Goal: Transaction & Acquisition: Book appointment/travel/reservation

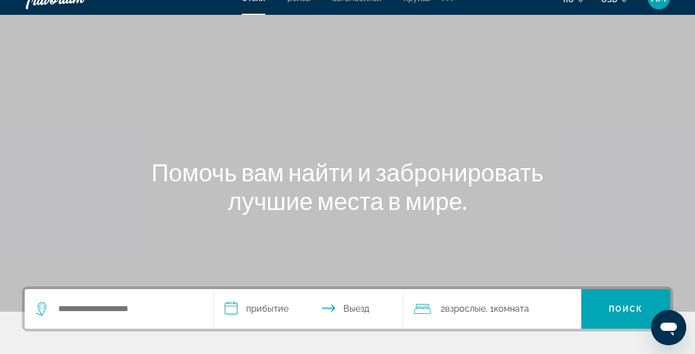
scroll to position [20, 0]
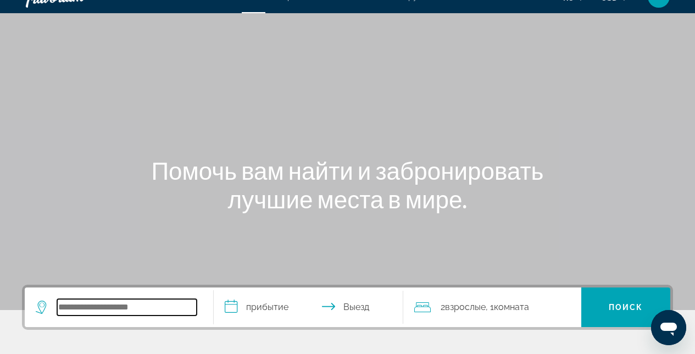
click at [137, 309] on input "Search widget" at bounding box center [127, 307] width 140 height 16
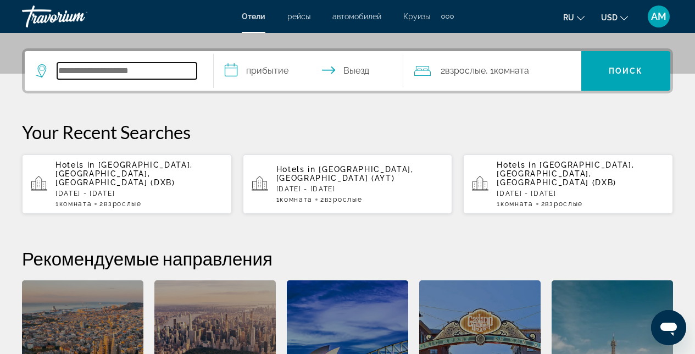
scroll to position [269, 0]
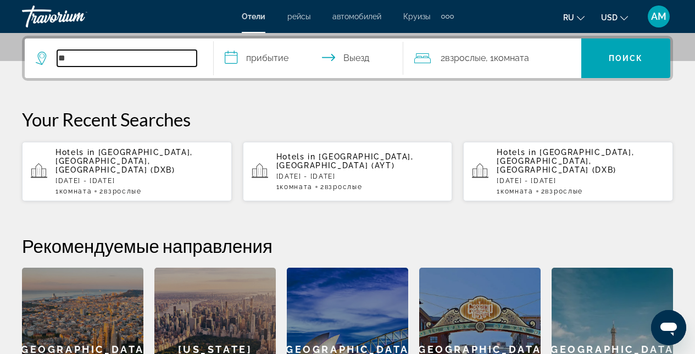
type input "*"
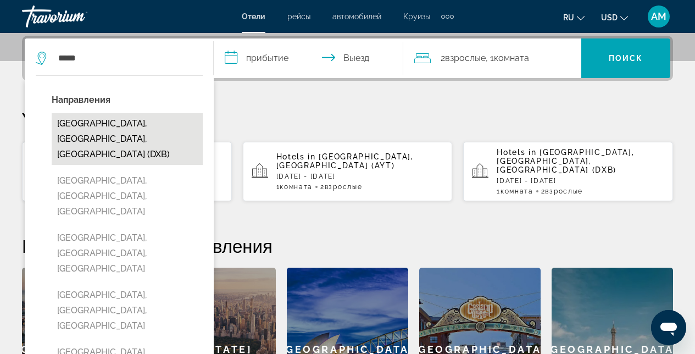
click at [93, 126] on button "[GEOGRAPHIC_DATA], [GEOGRAPHIC_DATA], [GEOGRAPHIC_DATA] (DXB)" at bounding box center [127, 139] width 151 height 52
type input "**********"
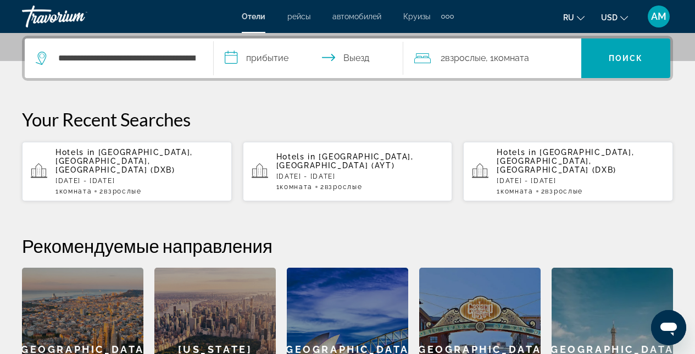
click at [326, 51] on input "**********" at bounding box center [310, 59] width 193 height 43
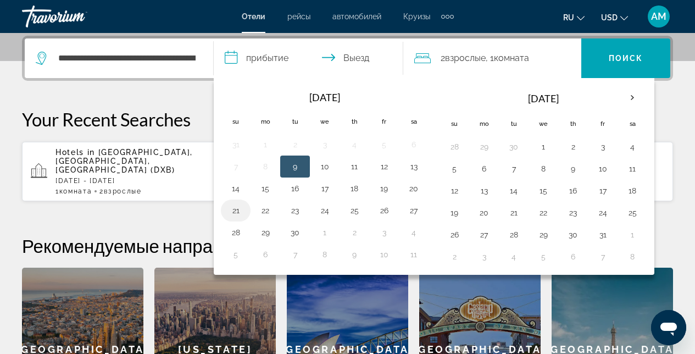
click at [234, 207] on button "21" at bounding box center [236, 210] width 18 height 15
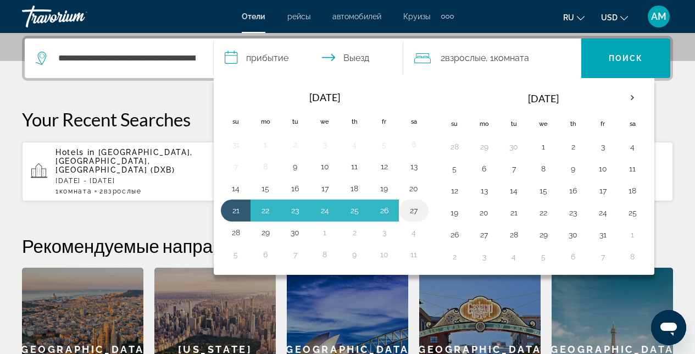
click at [417, 210] on button "27" at bounding box center [414, 210] width 18 height 15
type input "**********"
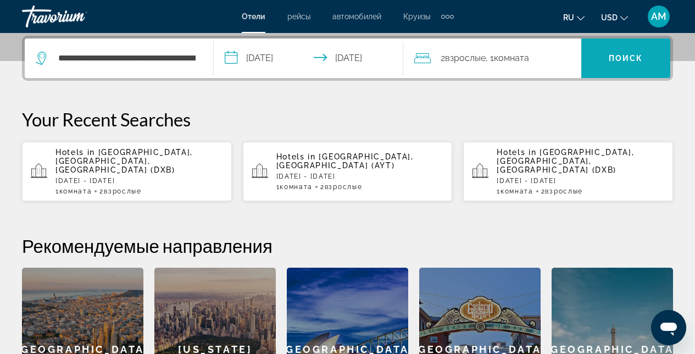
click at [636, 63] on span "Search widget" at bounding box center [625, 58] width 89 height 26
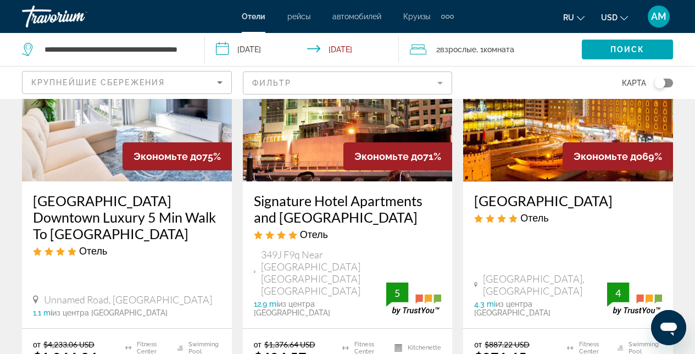
scroll to position [174, 0]
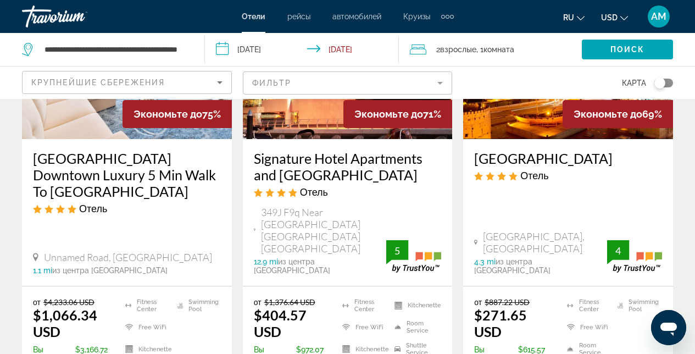
click at [217, 78] on icon "Sort by" at bounding box center [219, 82] width 13 height 13
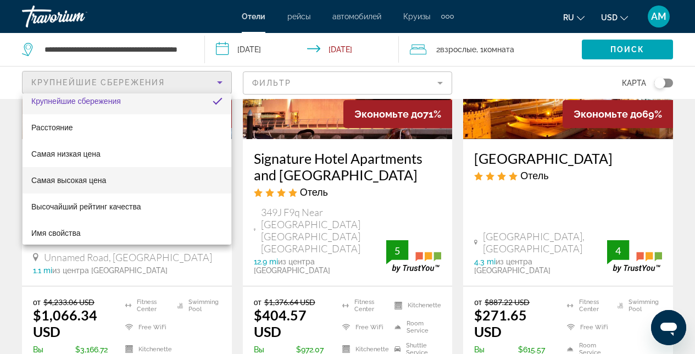
scroll to position [12, 0]
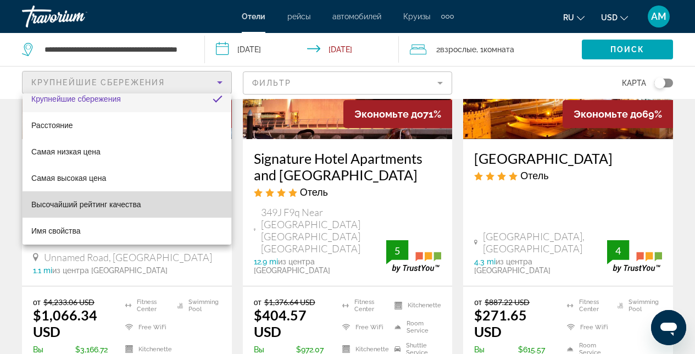
click at [129, 203] on span "Высочайший рейтинг качества" at bounding box center [86, 204] width 110 height 9
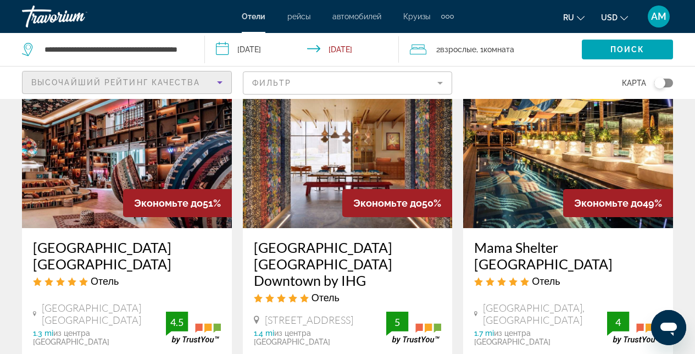
scroll to position [82, 0]
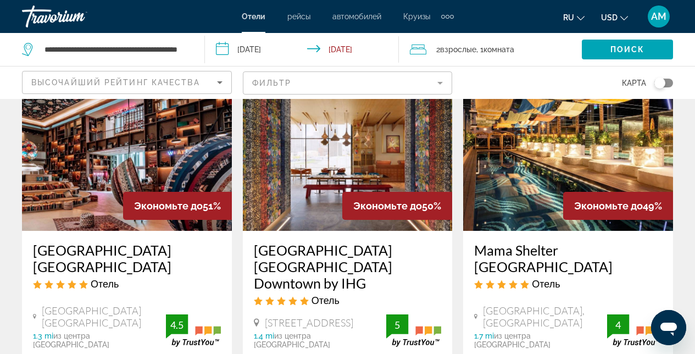
click at [169, 156] on img "Main content" at bounding box center [127, 143] width 210 height 176
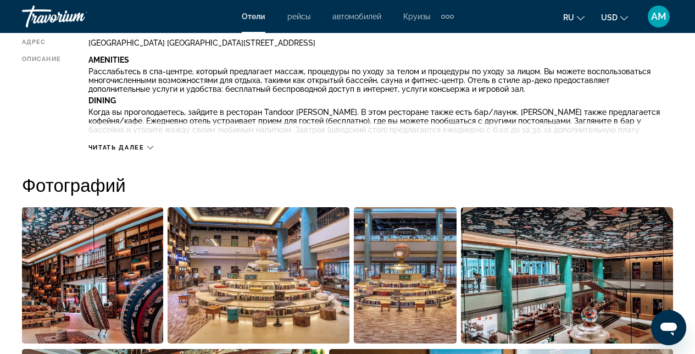
scroll to position [620, 0]
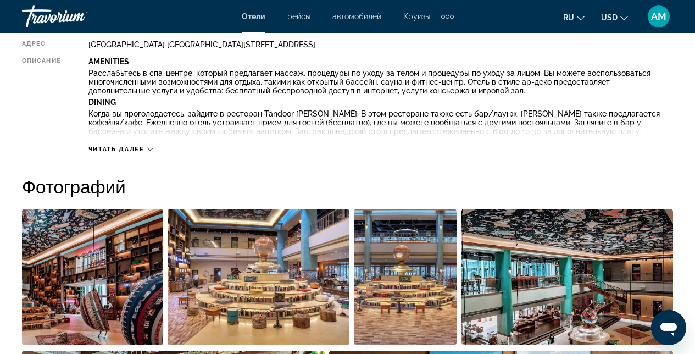
click at [279, 264] on img "Open full-screen image slider" at bounding box center [259, 277] width 182 height 136
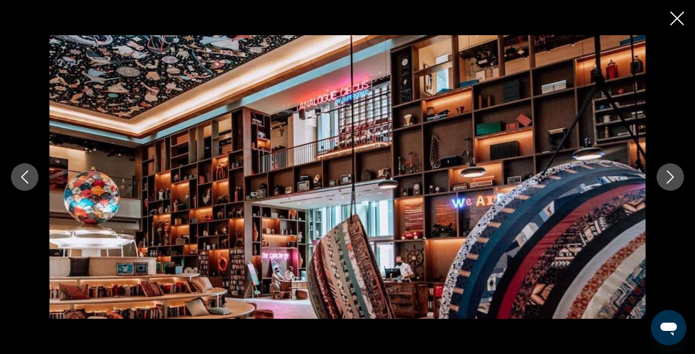
click at [674, 188] on button "Next image" at bounding box center [670, 176] width 27 height 27
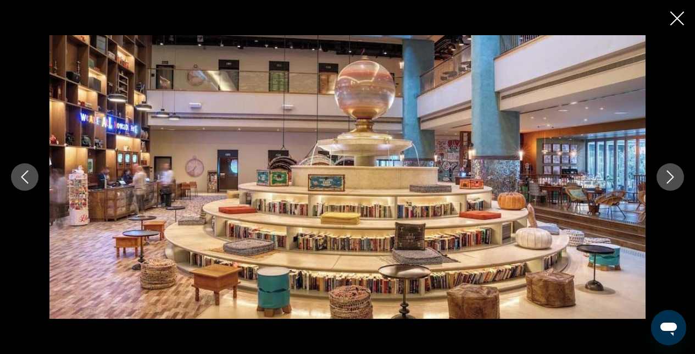
click at [674, 188] on button "Next image" at bounding box center [670, 176] width 27 height 27
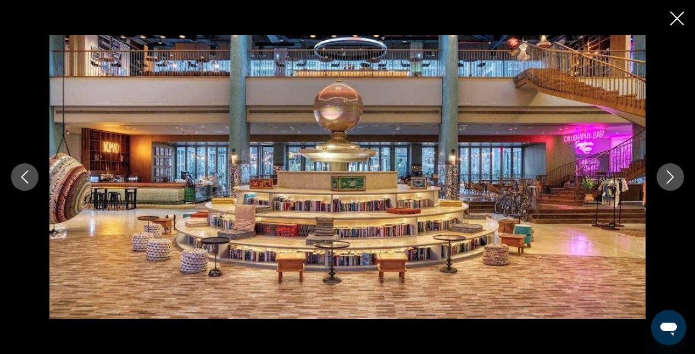
click at [674, 188] on button "Next image" at bounding box center [670, 176] width 27 height 27
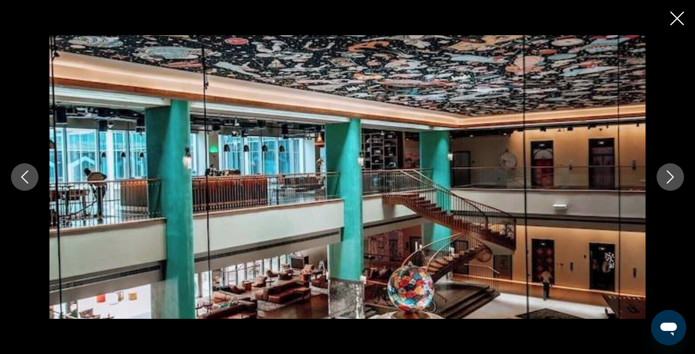
click at [674, 188] on button "Next image" at bounding box center [670, 176] width 27 height 27
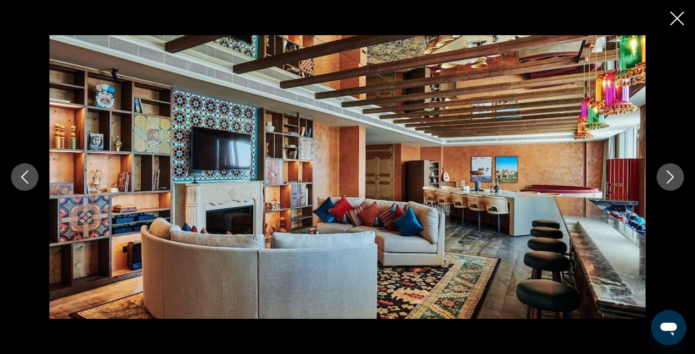
click at [674, 188] on button "Next image" at bounding box center [670, 176] width 27 height 27
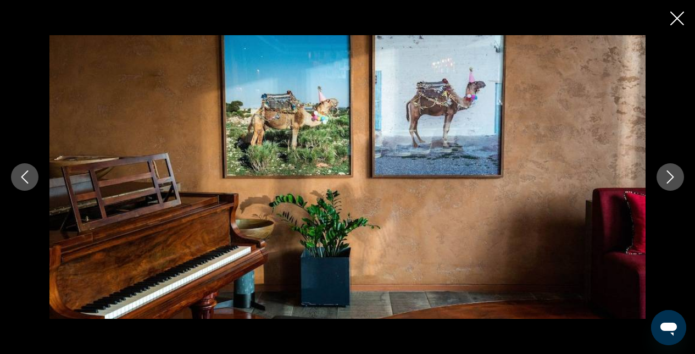
click at [674, 188] on button "Next image" at bounding box center [670, 176] width 27 height 27
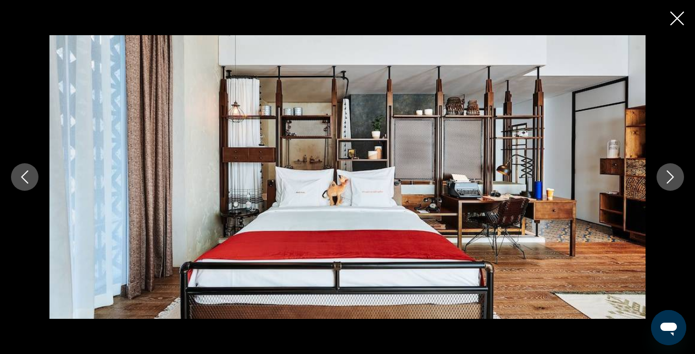
click at [674, 188] on button "Next image" at bounding box center [670, 176] width 27 height 27
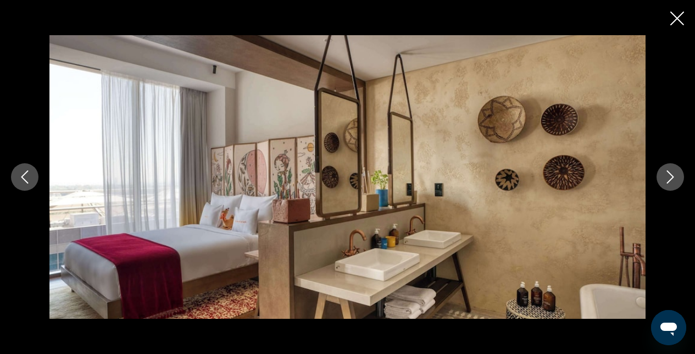
click at [675, 178] on icon "Next image" at bounding box center [670, 176] width 13 height 13
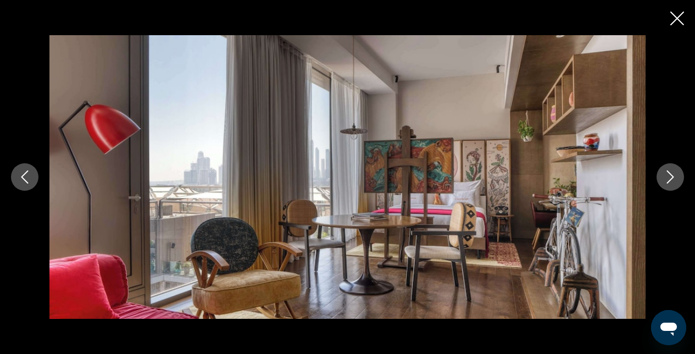
click at [674, 177] on icon "Next image" at bounding box center [670, 176] width 13 height 13
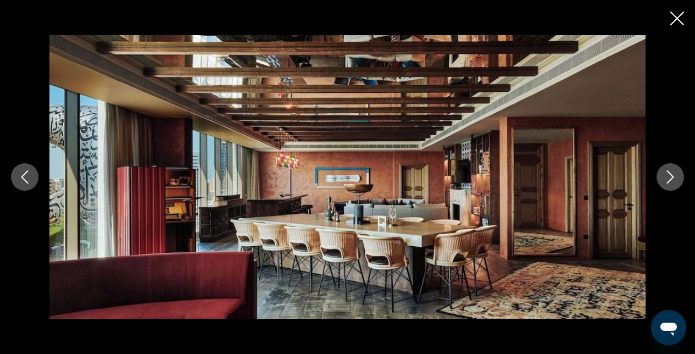
click at [674, 177] on icon "Next image" at bounding box center [670, 176] width 13 height 13
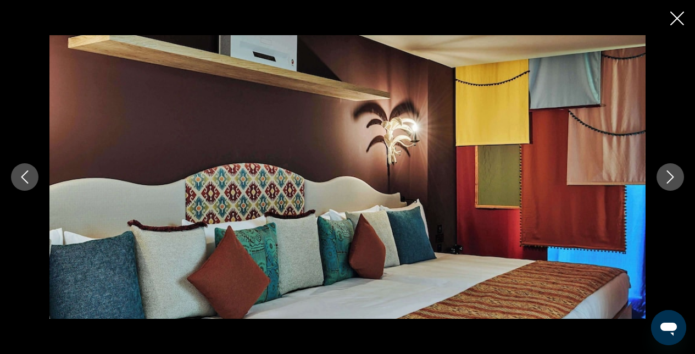
click at [674, 177] on icon "Next image" at bounding box center [670, 176] width 13 height 13
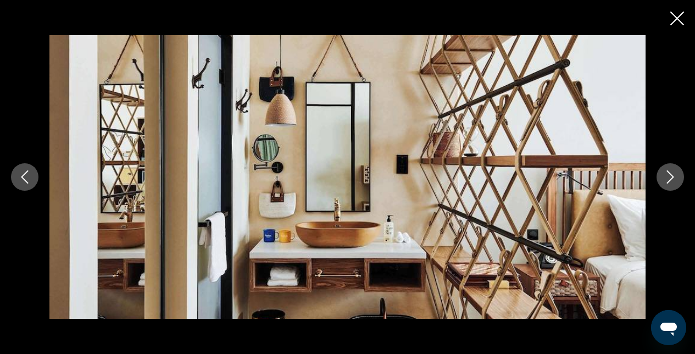
click at [684, 23] on div "prev next" at bounding box center [347, 177] width 695 height 354
click at [682, 18] on icon "Close slideshow" at bounding box center [677, 19] width 14 height 14
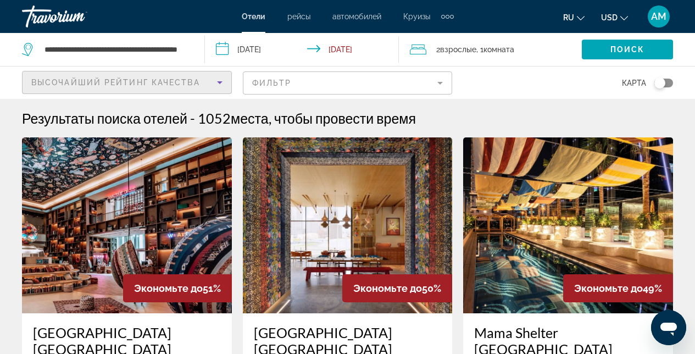
click at [218, 82] on icon "Sort by" at bounding box center [219, 82] width 5 height 3
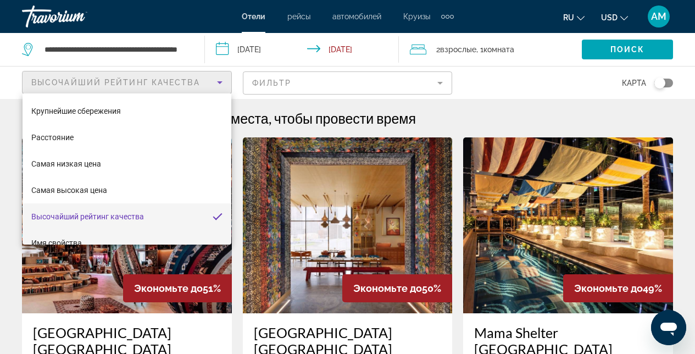
scroll to position [19, 0]
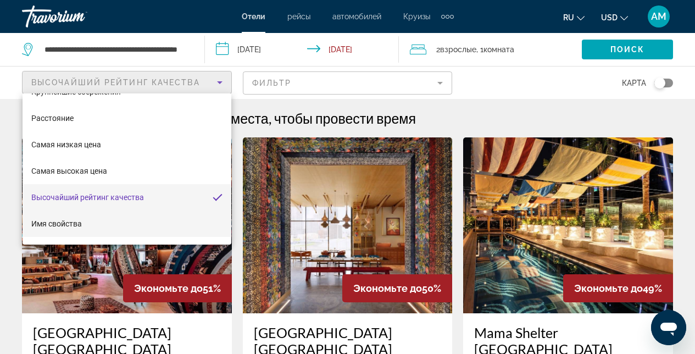
click at [129, 233] on mat-option "Имя свойства" at bounding box center [127, 223] width 209 height 26
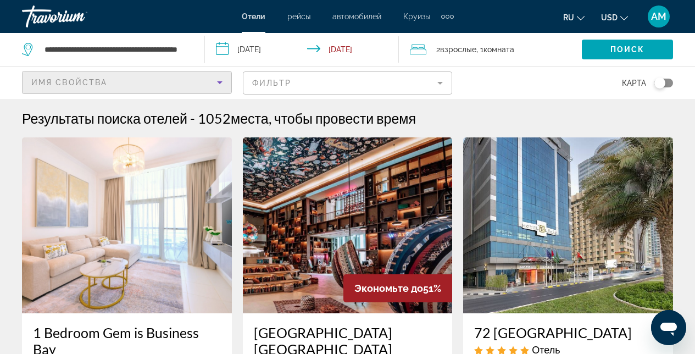
click at [438, 81] on mat-form-field "Фильтр" at bounding box center [348, 82] width 210 height 23
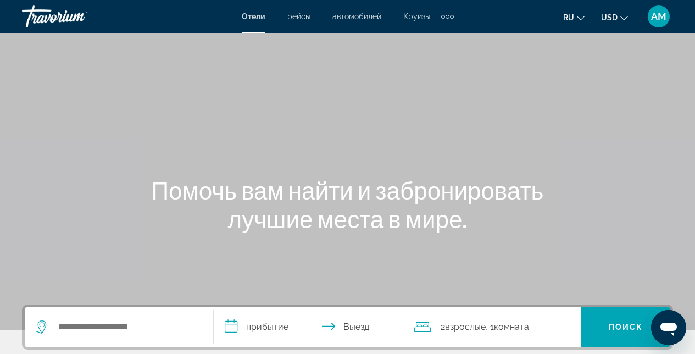
click at [657, 20] on span "AM" at bounding box center [658, 16] width 15 height 11
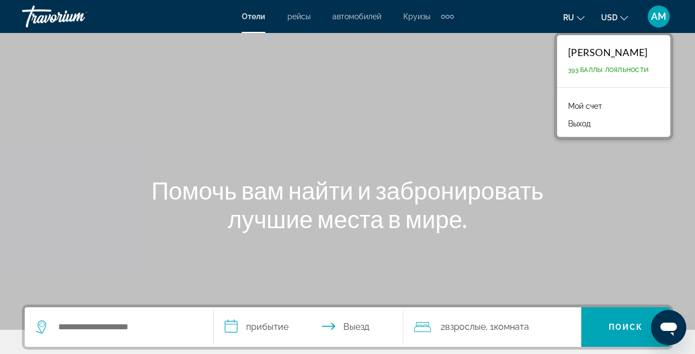
click at [596, 104] on link "Мой счет" at bounding box center [585, 106] width 45 height 14
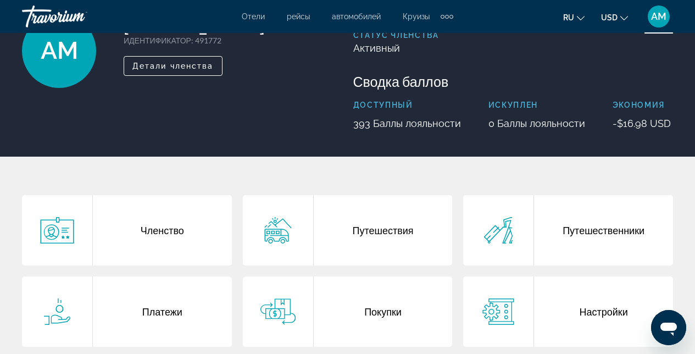
scroll to position [180, 0]
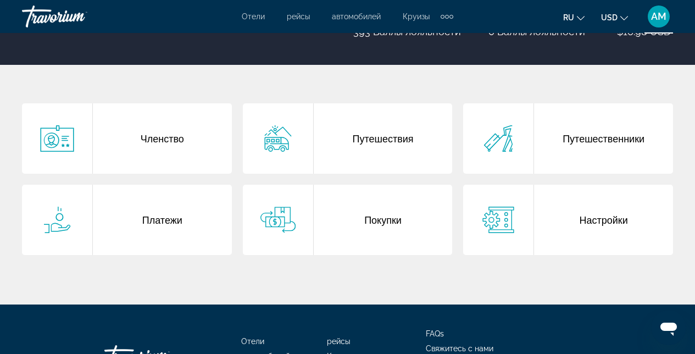
click at [178, 221] on div "Платежи" at bounding box center [162, 220] width 139 height 70
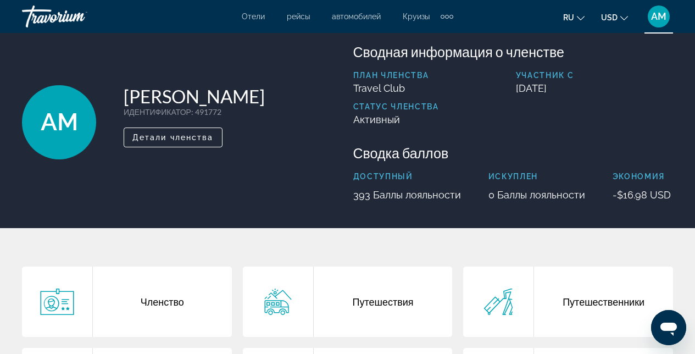
scroll to position [19, 0]
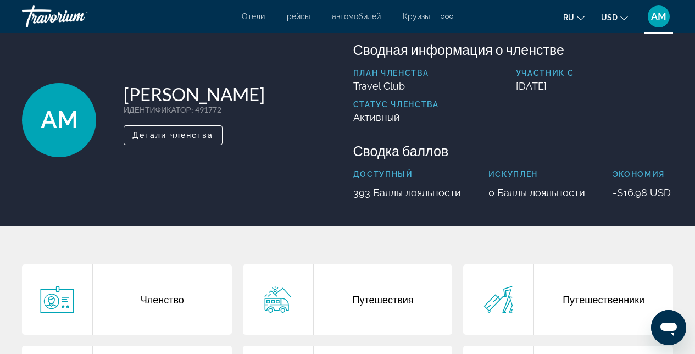
click at [167, 286] on div "Членство" at bounding box center [162, 299] width 139 height 70
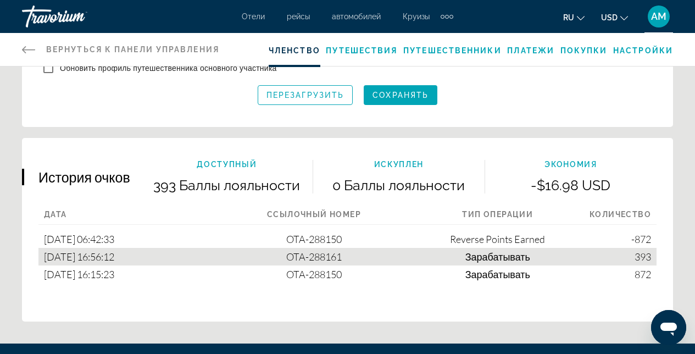
scroll to position [604, 0]
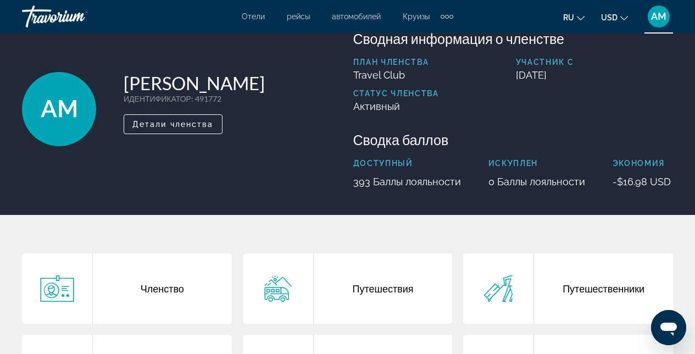
scroll to position [146, 0]
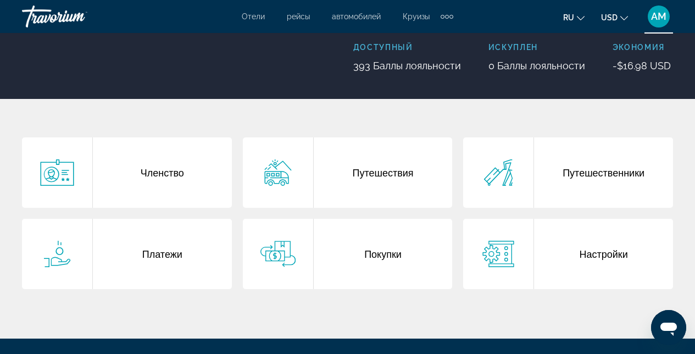
click at [578, 172] on div "Путешественники" at bounding box center [603, 172] width 139 height 70
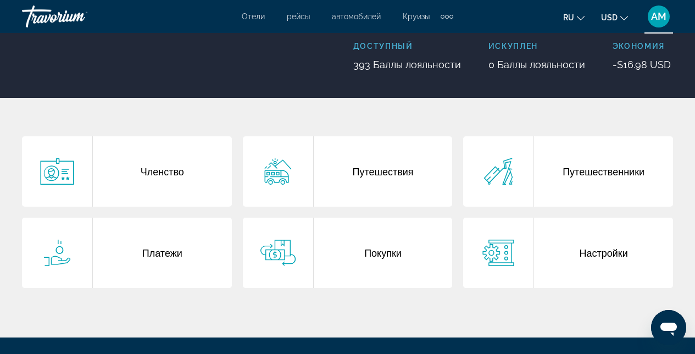
scroll to position [198, 0]
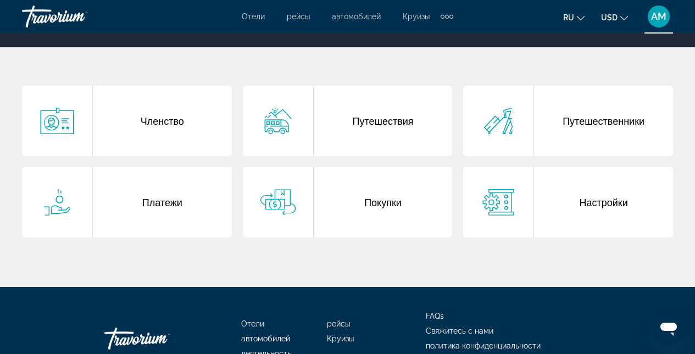
click at [387, 208] on div "Покупки" at bounding box center [383, 202] width 139 height 70
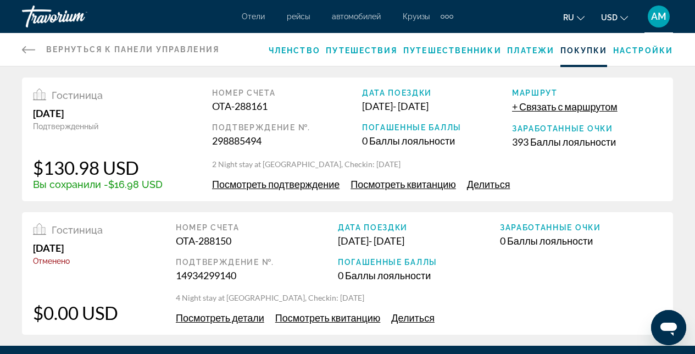
click at [430, 184] on span "Посмотреть квитанцию" at bounding box center [404, 184] width 106 height 12
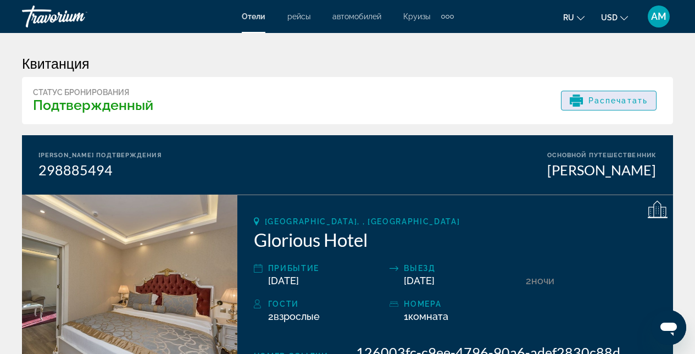
click at [606, 102] on span "Распечатать" at bounding box center [618, 100] width 59 height 9
click at [434, 80] on div "Статус бронирования Подтвержденный Распечатать" at bounding box center [347, 100] width 651 height 47
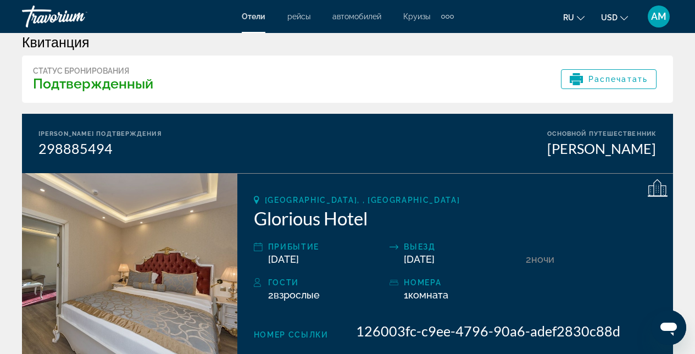
scroll to position [13, 0]
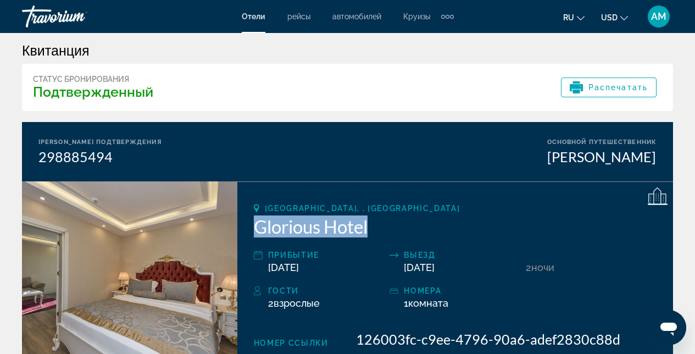
drag, startPoint x: 345, startPoint y: 238, endPoint x: 253, endPoint y: 230, distance: 92.7
click at [254, 230] on h2 "Glorious Hotel" at bounding box center [455, 226] width 403 height 22
copy h2 "Glorious Hotel"
